Goal: Navigation & Orientation: Understand site structure

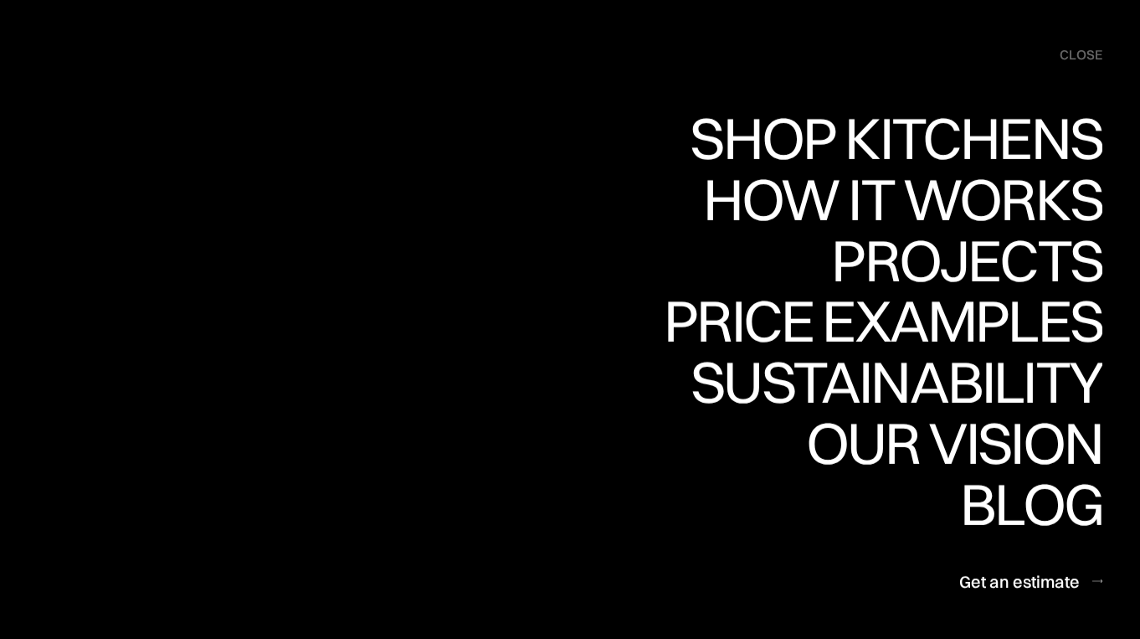
scroll to position [159, 0]
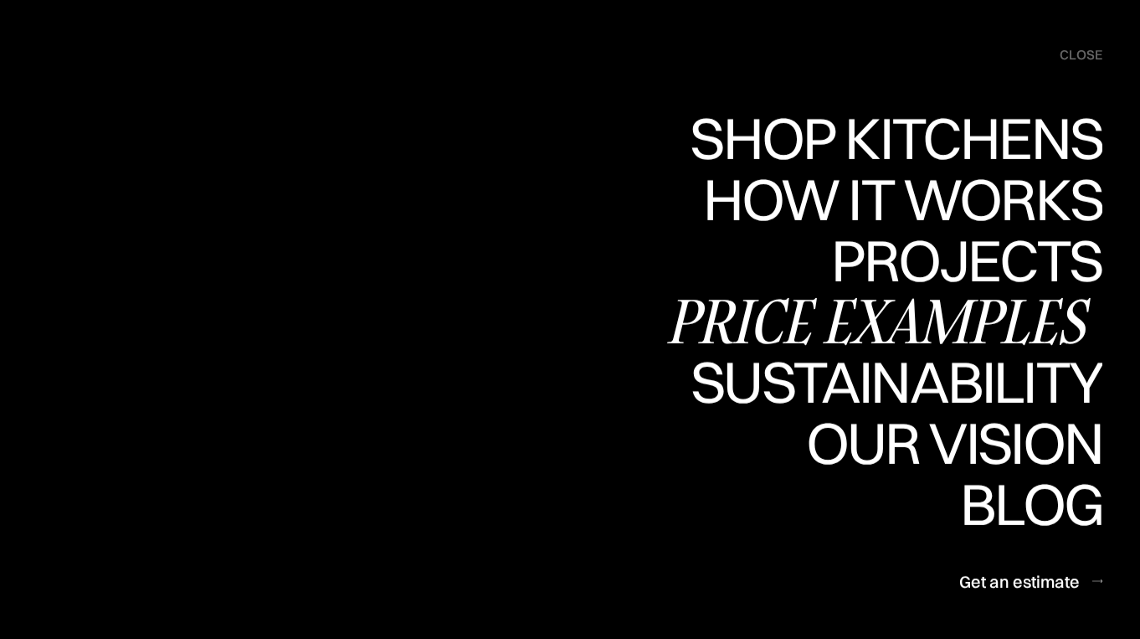
click at [898, 318] on div "Price examples" at bounding box center [883, 320] width 439 height 59
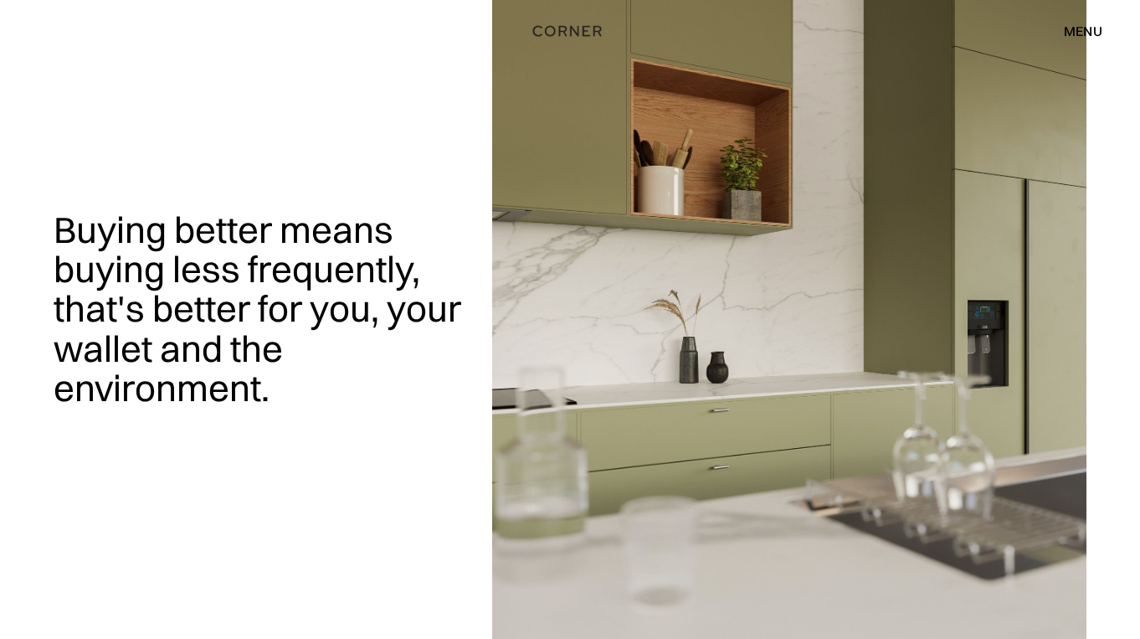
click at [392, 435] on div "Buying better means buying less frequently, that's better for you, your wallet …" at bounding box center [570, 319] width 1033 height 639
click at [1073, 25] on div "menu" at bounding box center [1083, 30] width 39 height 13
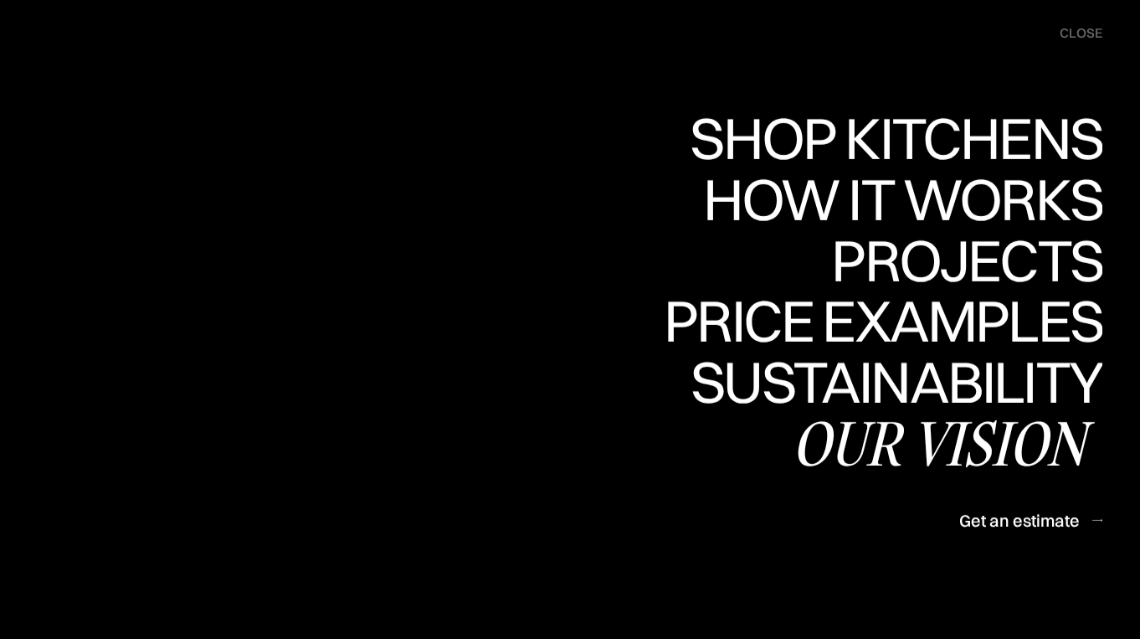
click at [891, 441] on div "Our vision" at bounding box center [947, 443] width 311 height 59
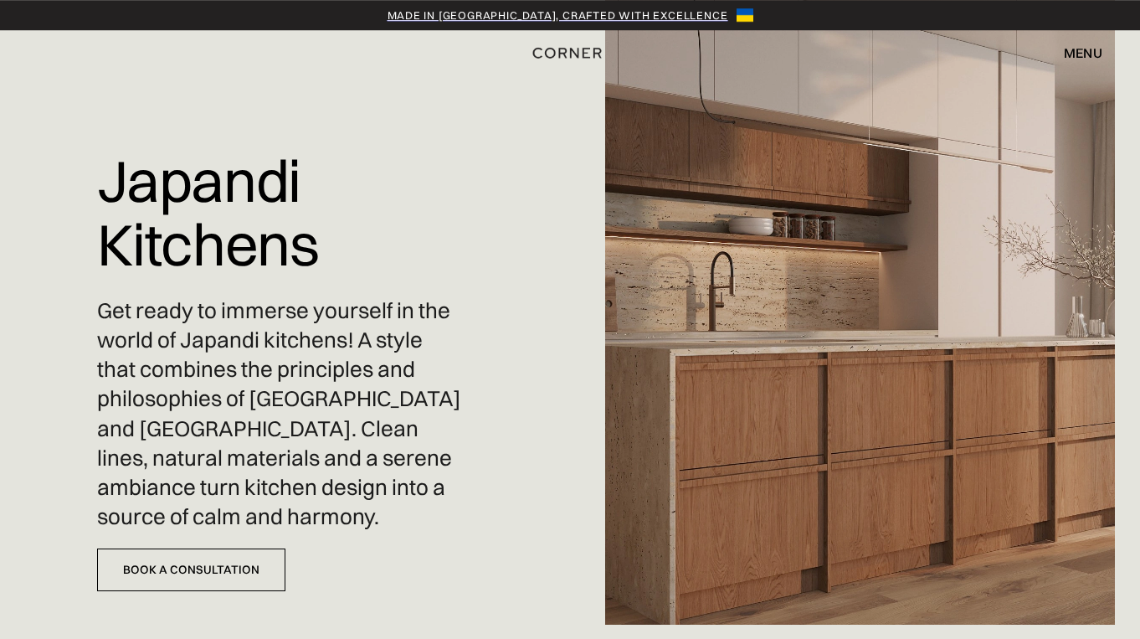
scroll to position [12, 0]
